Goal: Check status: Check status

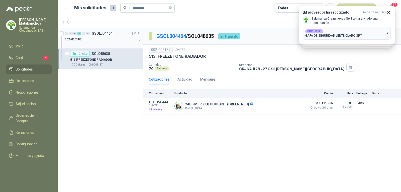
click at [107, 44] on div at bounding box center [101, 44] width 72 height 4
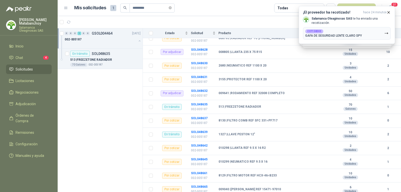
scroll to position [142, 0]
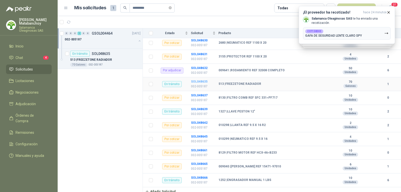
click at [201, 80] on b "SOL048635" at bounding box center [199, 82] width 17 height 4
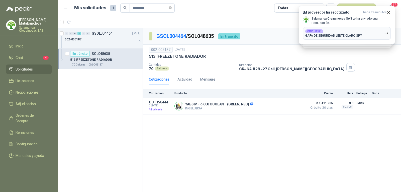
click at [253, 53] on div "002-005187 [DATE] 513 | FREEZETONE RADIADOR" at bounding box center [272, 53] width 246 height 12
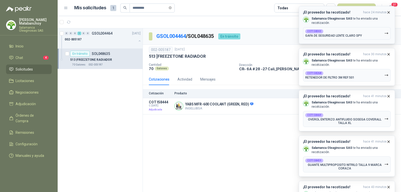
click at [390, 14] on button "¡El proveedor ha recotizado! hace 24 minutos Salamanca Oleaginosas SAS te ha en…" at bounding box center [347, 25] width 96 height 38
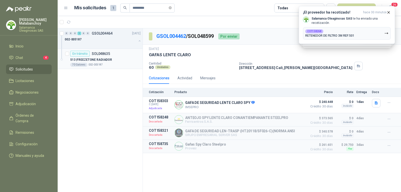
click at [116, 59] on div "513 | FREEZETONE RADIADOR" at bounding box center [105, 60] width 70 height 6
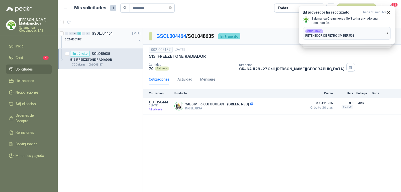
click at [109, 37] on div "002-005187" at bounding box center [101, 39] width 72 height 6
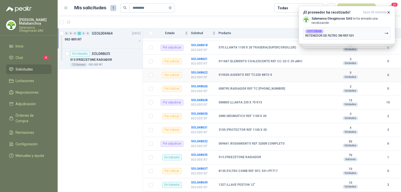
scroll to position [142, 0]
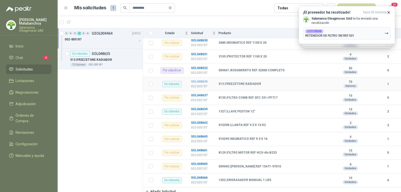
click at [194, 80] on b "SOL048635" at bounding box center [199, 82] width 17 height 4
